Goal: Communication & Community: Answer question/provide support

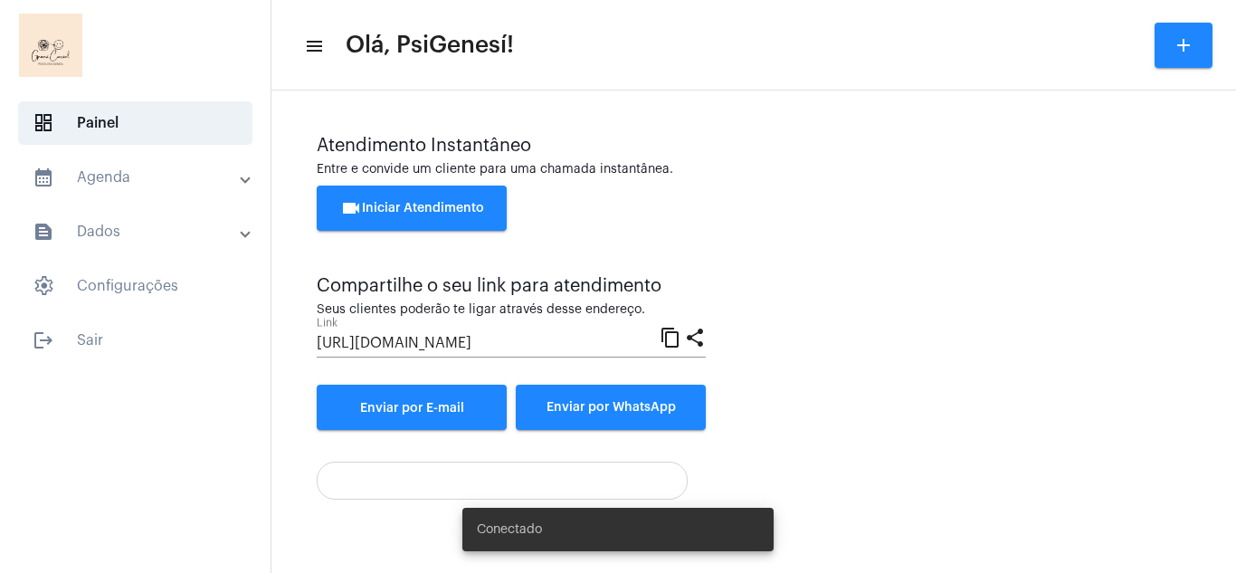
click at [435, 210] on span "videocam Iniciar Atendimento" at bounding box center [412, 208] width 144 height 13
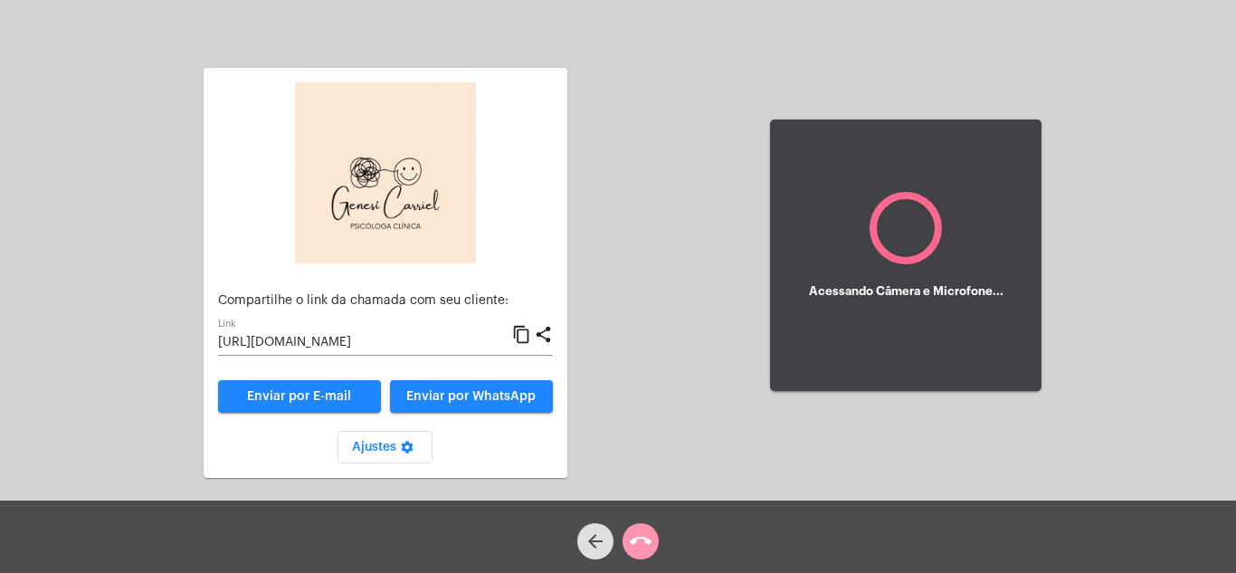
click at [469, 398] on span "Enviar por WhatsApp" at bounding box center [470, 396] width 129 height 13
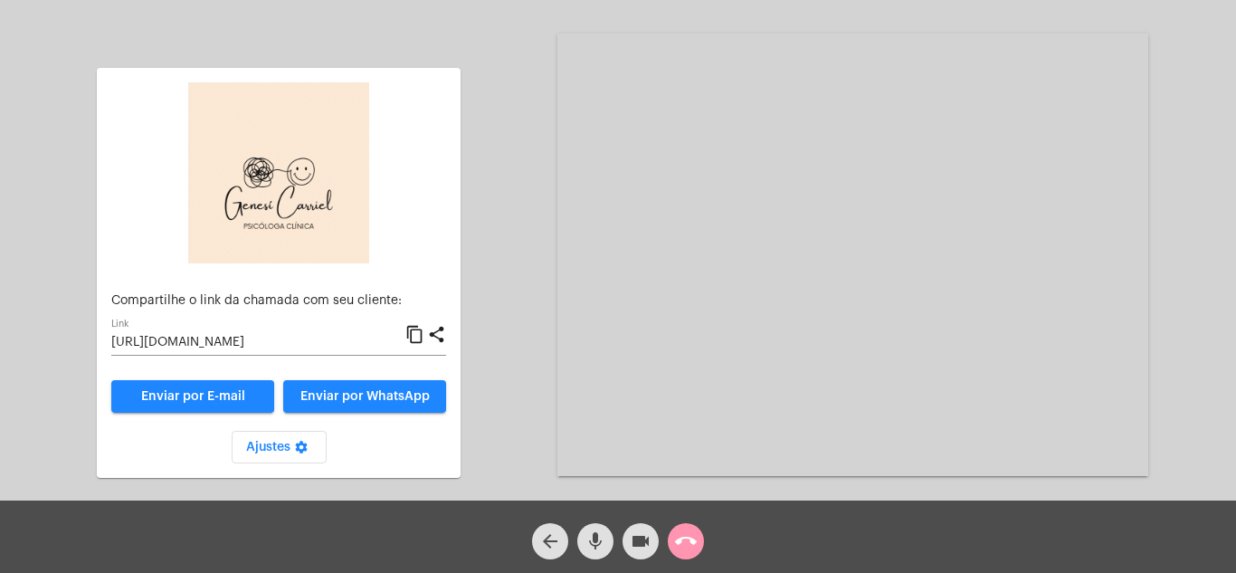
click at [374, 399] on span "Enviar por WhatsApp" at bounding box center [364, 396] width 129 height 13
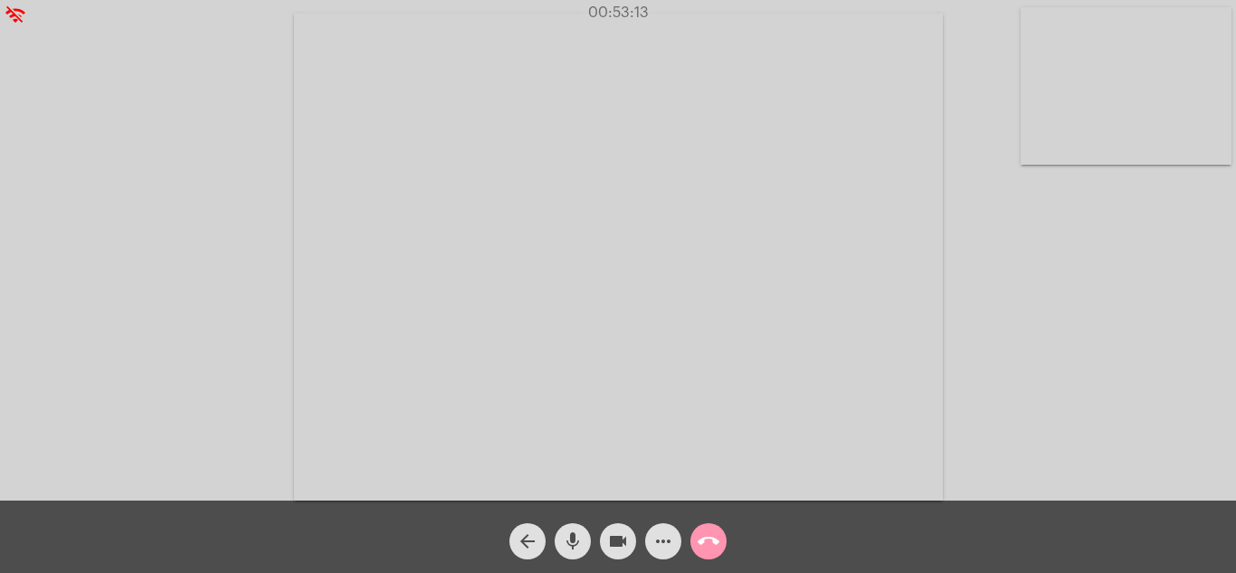
click at [715, 540] on mat-icon "call_end" at bounding box center [708, 541] width 22 height 22
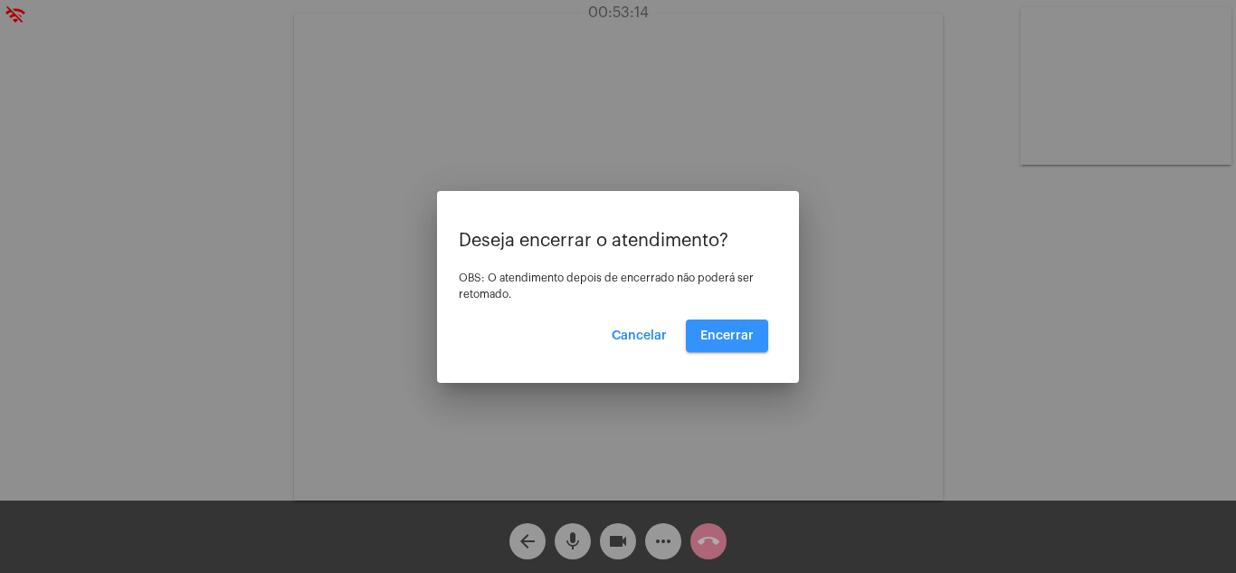
click at [739, 331] on span "Encerrar" at bounding box center [726, 335] width 53 height 13
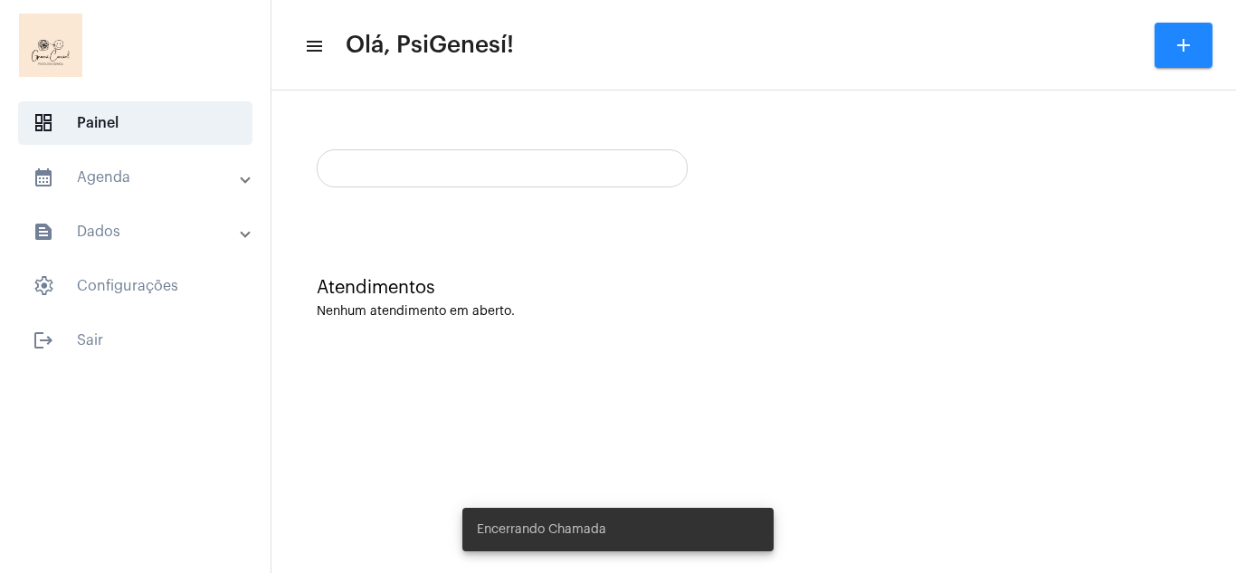
click at [902, 266] on div "Atendimentos Nenhum atendimento em aberto." at bounding box center [753, 288] width 946 height 131
